Goal: Task Accomplishment & Management: Manage account settings

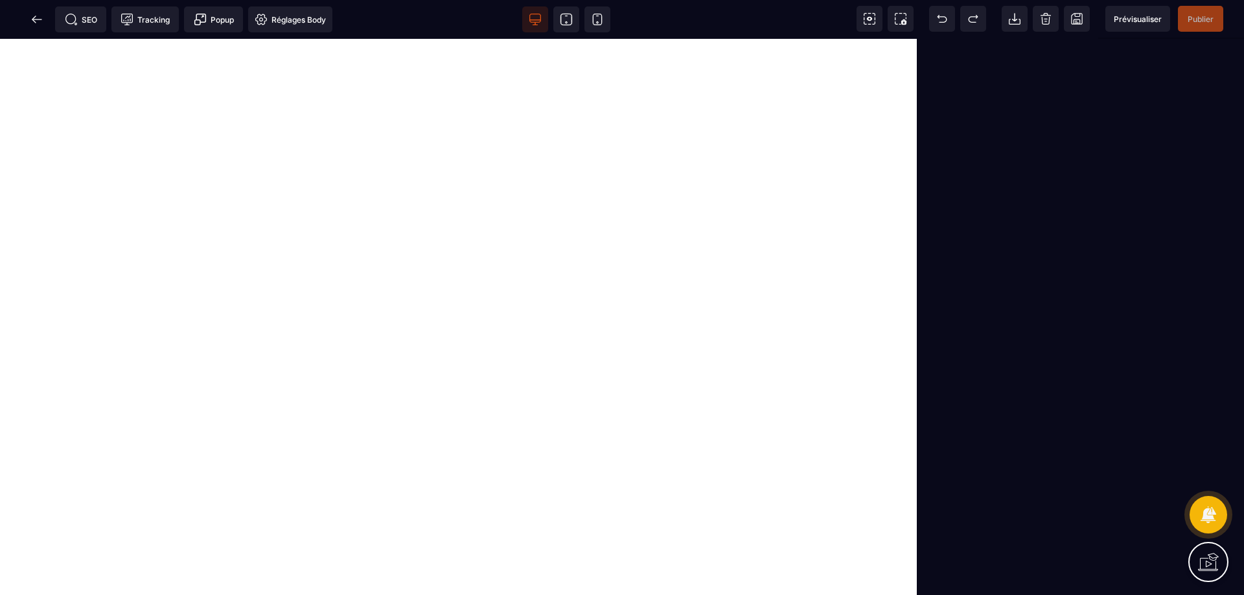
click at [1133, 20] on span "Prévisualiser" at bounding box center [1137, 19] width 48 height 10
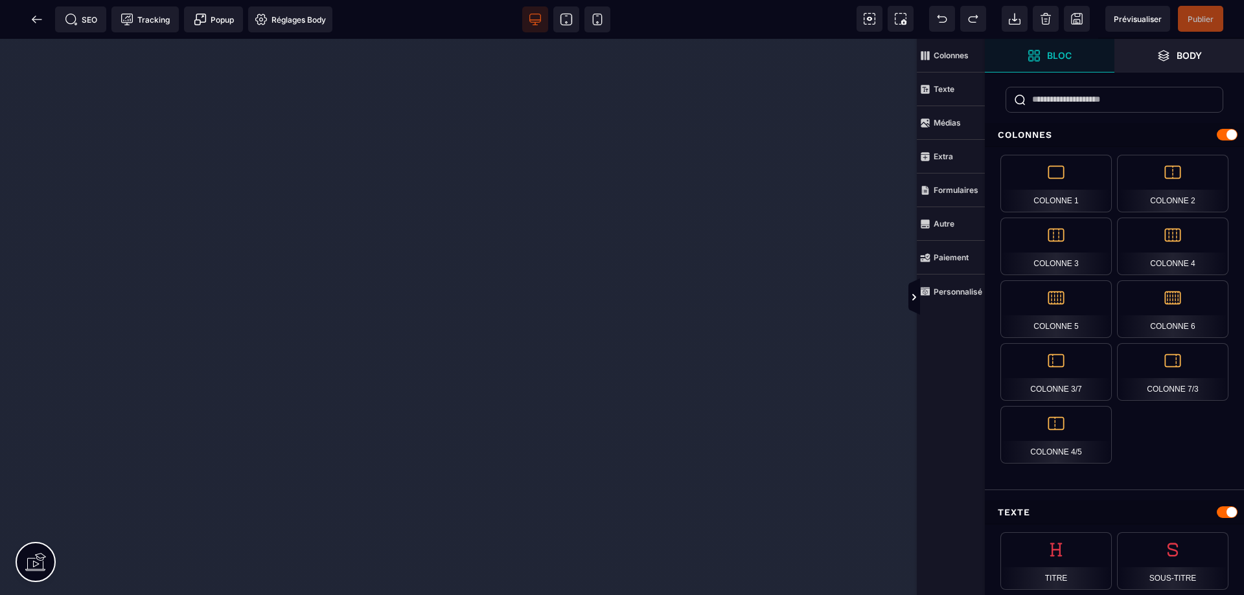
click at [40, 19] on icon at bounding box center [37, 19] width 10 height 1
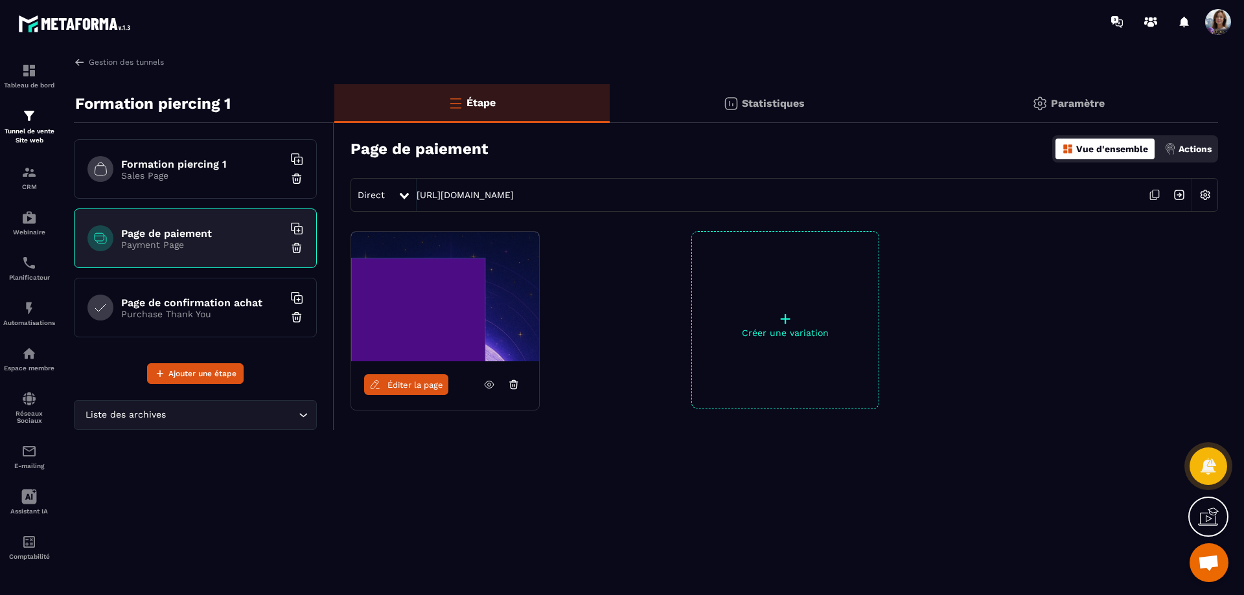
click at [1211, 559] on span "Ouvrir le chat" at bounding box center [1208, 564] width 21 height 18
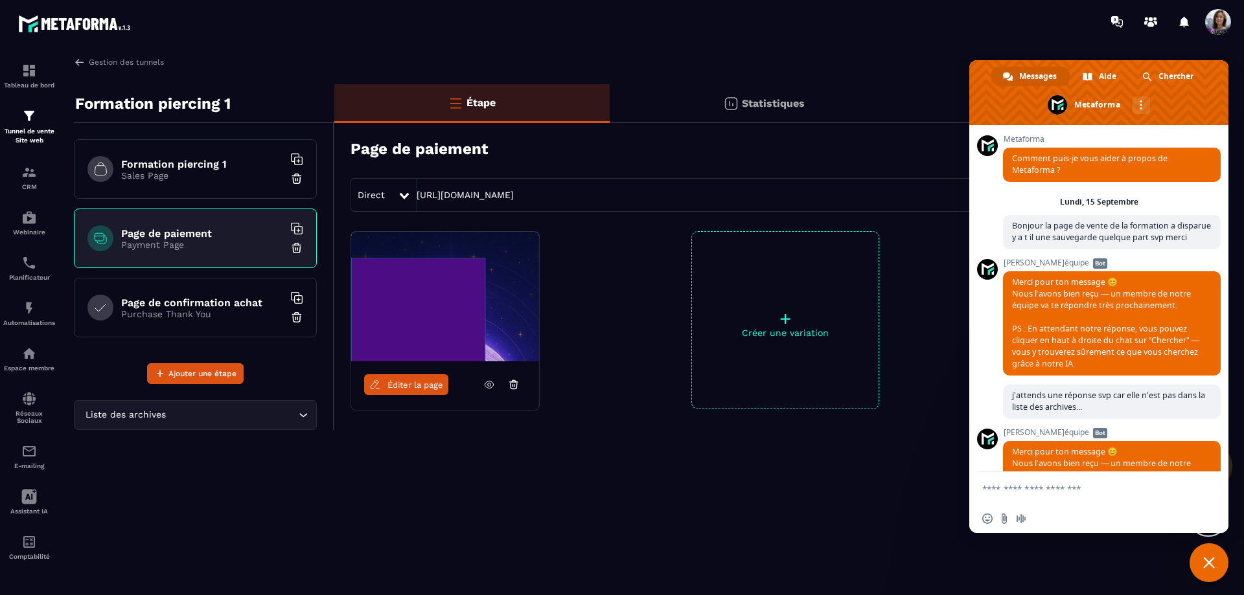
scroll to position [2707, 0]
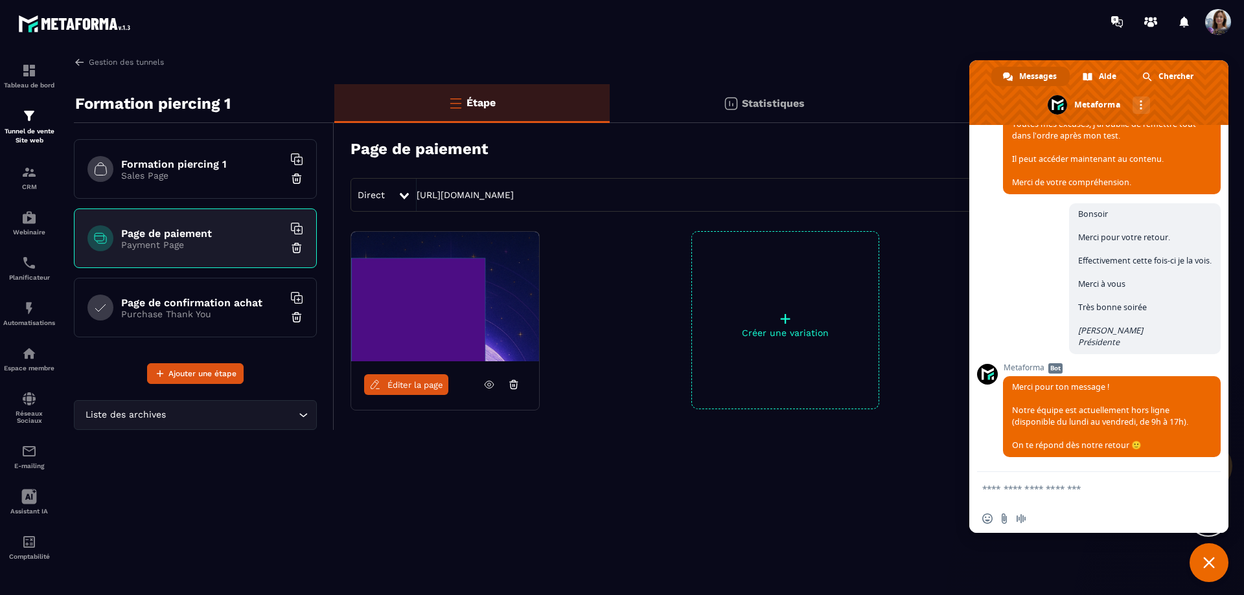
click at [1219, 33] on span at bounding box center [1218, 22] width 26 height 26
click at [19, 320] on p "Automatisations" at bounding box center [29, 322] width 52 height 7
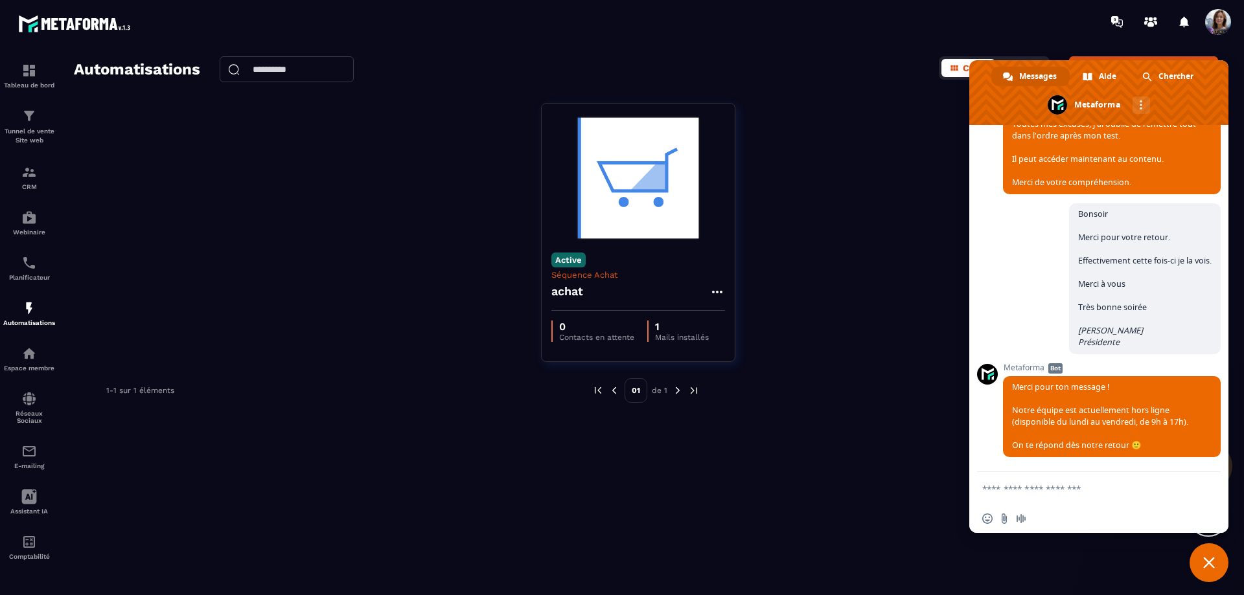
click at [23, 369] on p "Espace membre" at bounding box center [29, 368] width 52 height 7
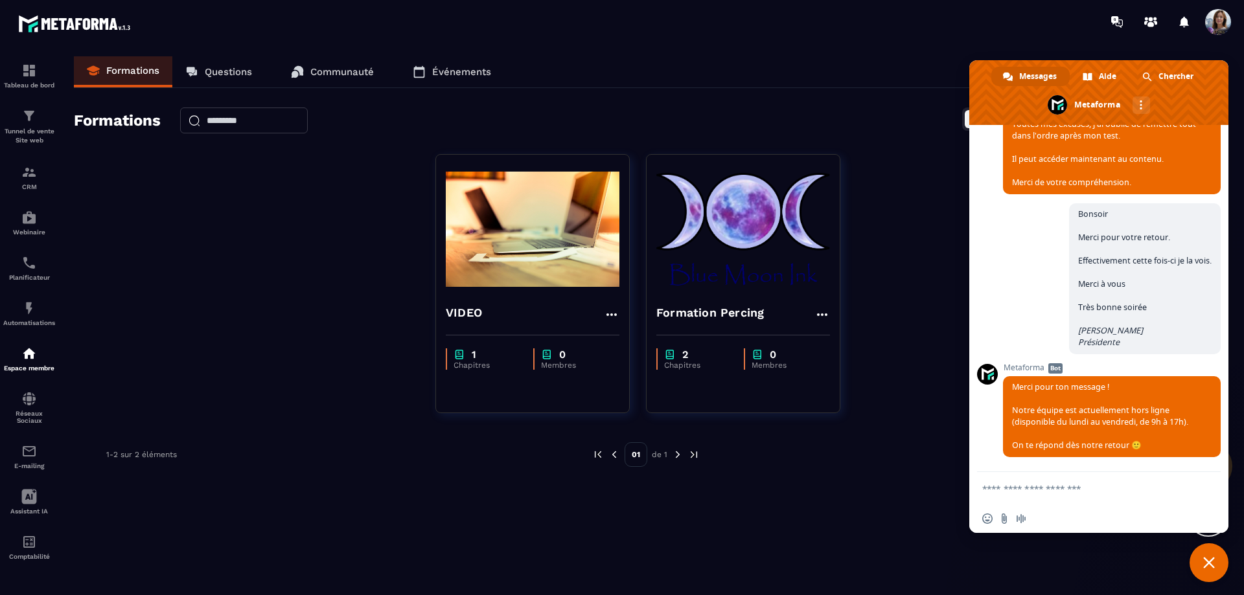
click at [1205, 555] on span "Fermer le chat" at bounding box center [1208, 562] width 39 height 39
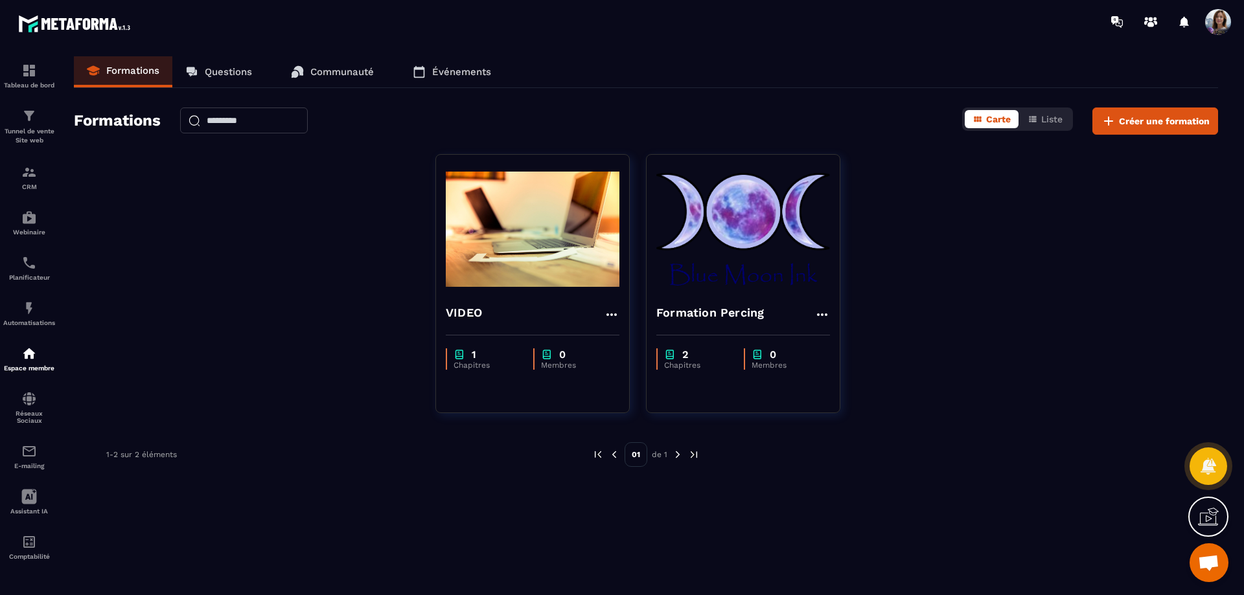
click at [1221, 21] on span at bounding box center [1218, 22] width 26 height 26
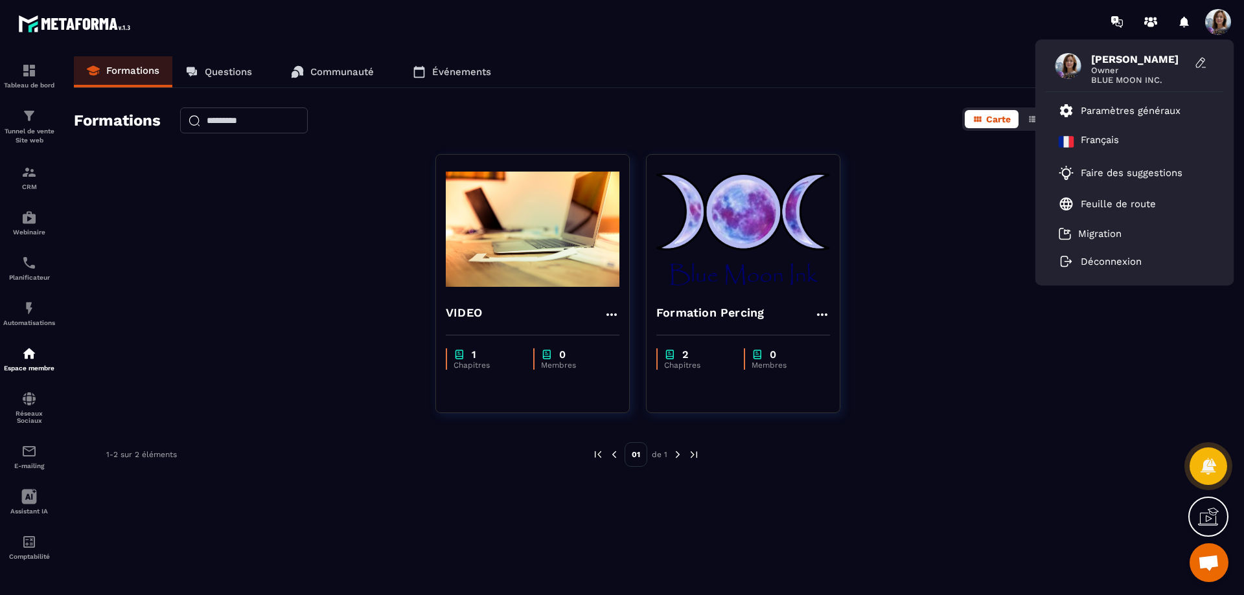
click at [1141, 56] on span "[PERSON_NAME]" at bounding box center [1139, 59] width 97 height 12
click at [1137, 112] on p "Paramètres généraux" at bounding box center [1130, 111] width 100 height 12
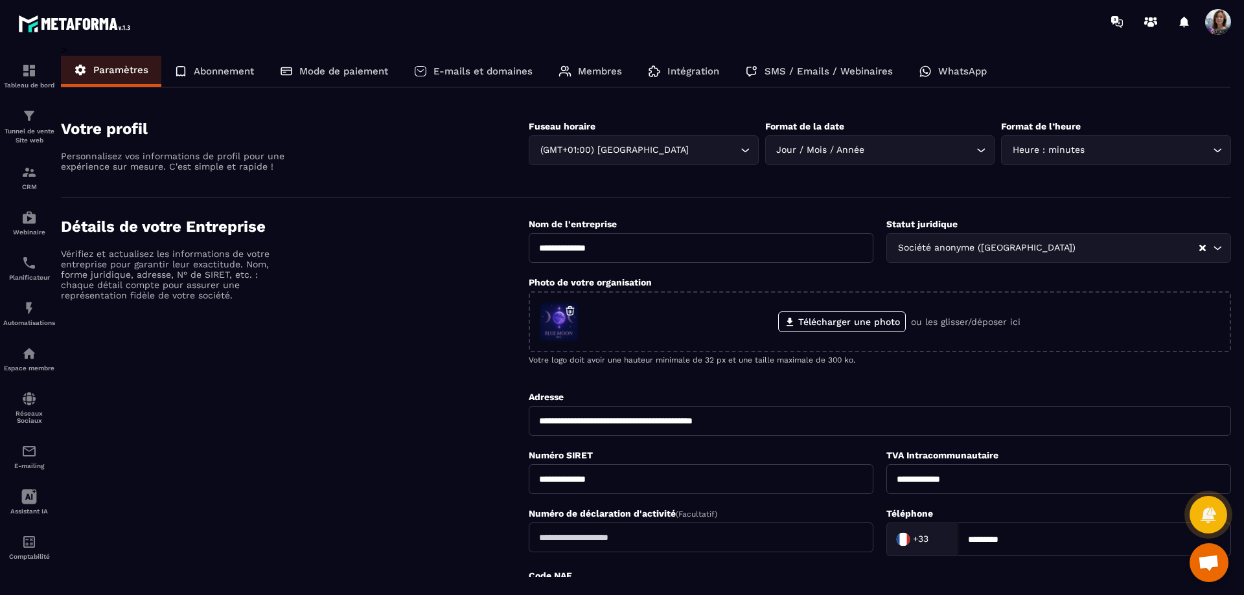
click at [203, 67] on p "Abonnement" at bounding box center [224, 71] width 60 height 12
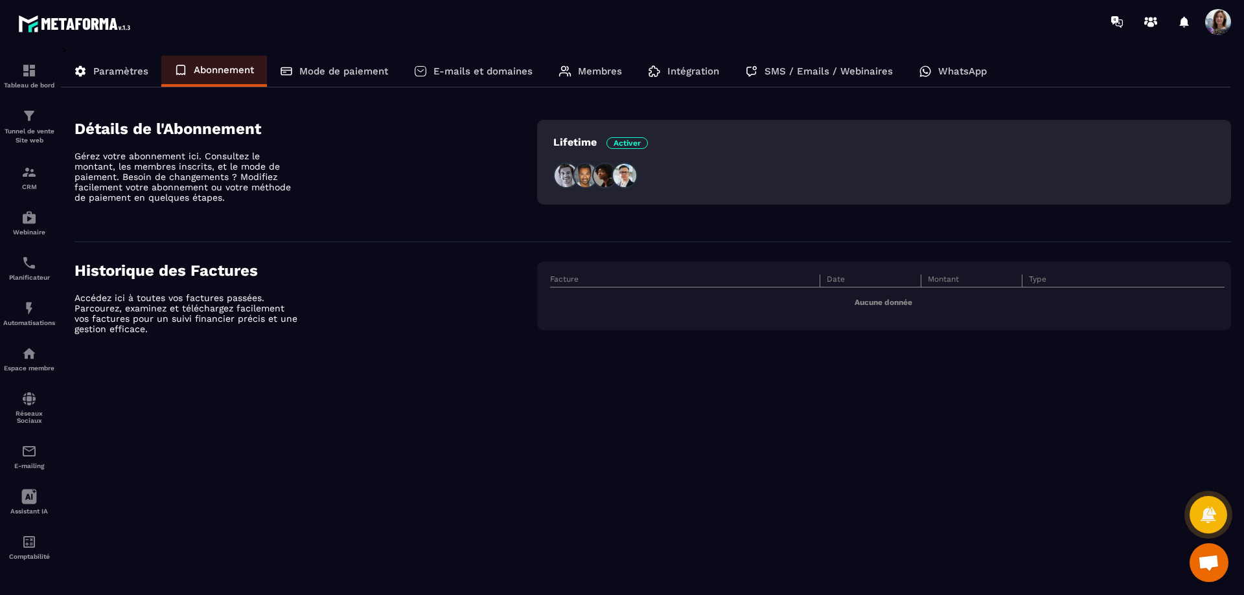
click at [65, 27] on img at bounding box center [76, 24] width 117 height 24
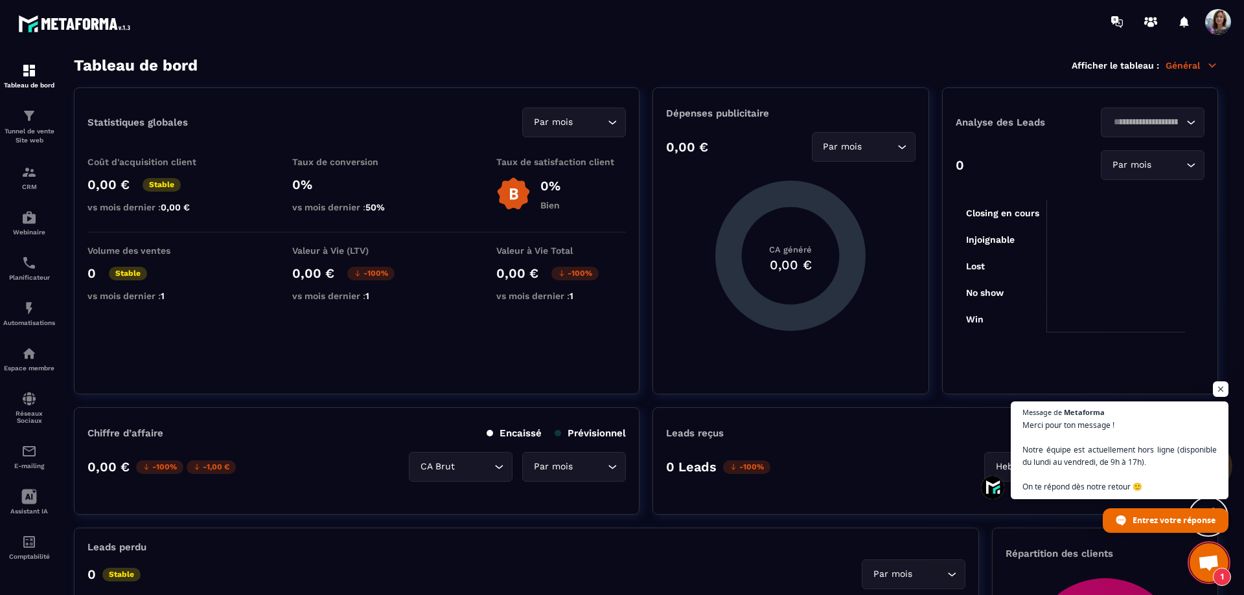
click at [1224, 390] on span "Ouvrir le chat" at bounding box center [1220, 389] width 16 height 16
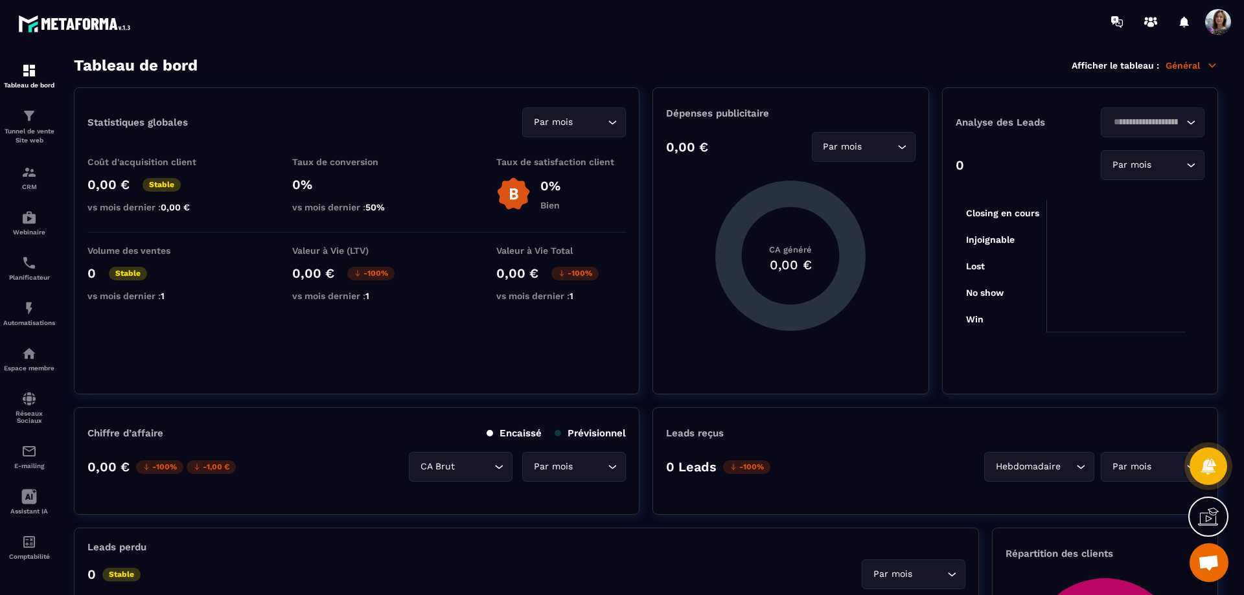
click at [0, 0] on img at bounding box center [0, 0] width 0 height 0
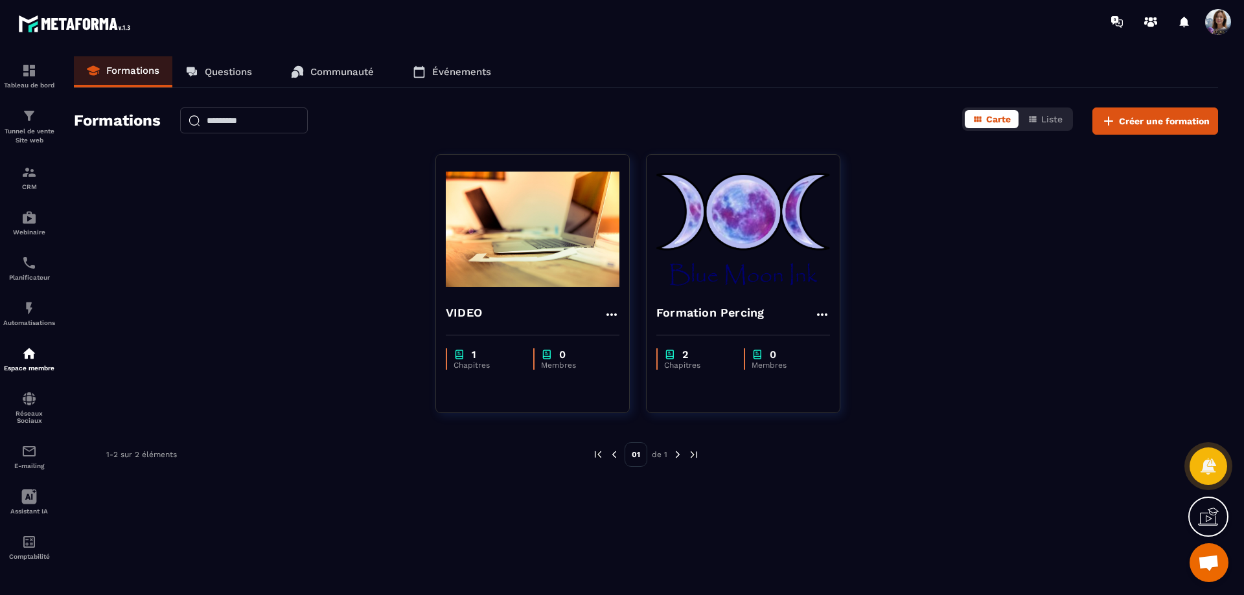
click at [793, 262] on img at bounding box center [743, 230] width 174 height 130
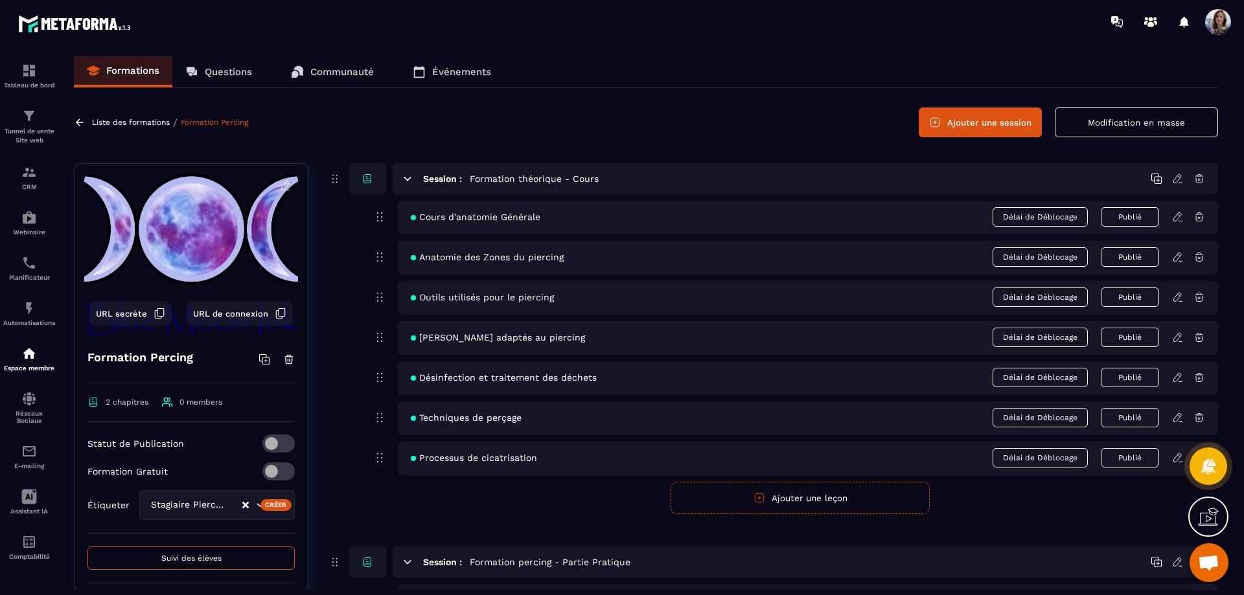
click at [275, 472] on span at bounding box center [278, 471] width 32 height 18
click at [276, 472] on span at bounding box center [278, 471] width 32 height 18
click at [266, 472] on span at bounding box center [278, 471] width 32 height 18
